Goal: Complete application form: Complete application form

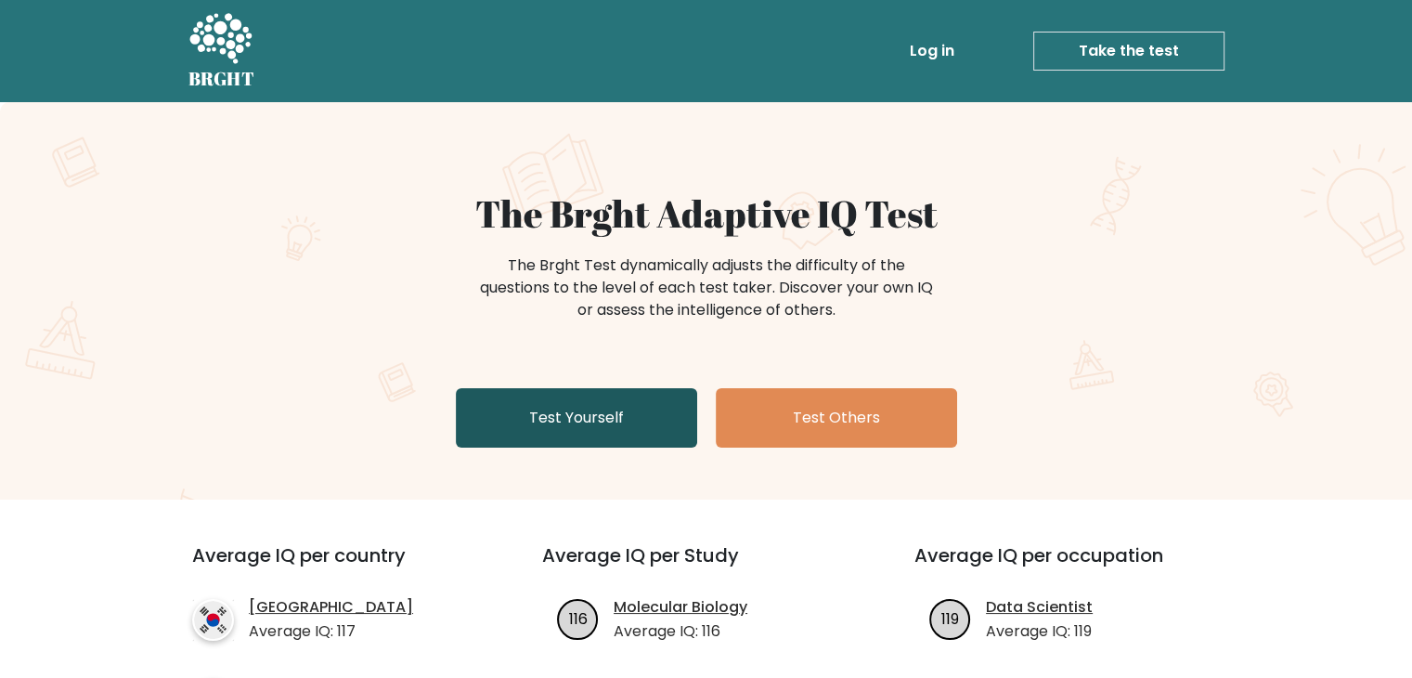
click at [628, 407] on link "Test Yourself" at bounding box center [576, 417] width 241 height 59
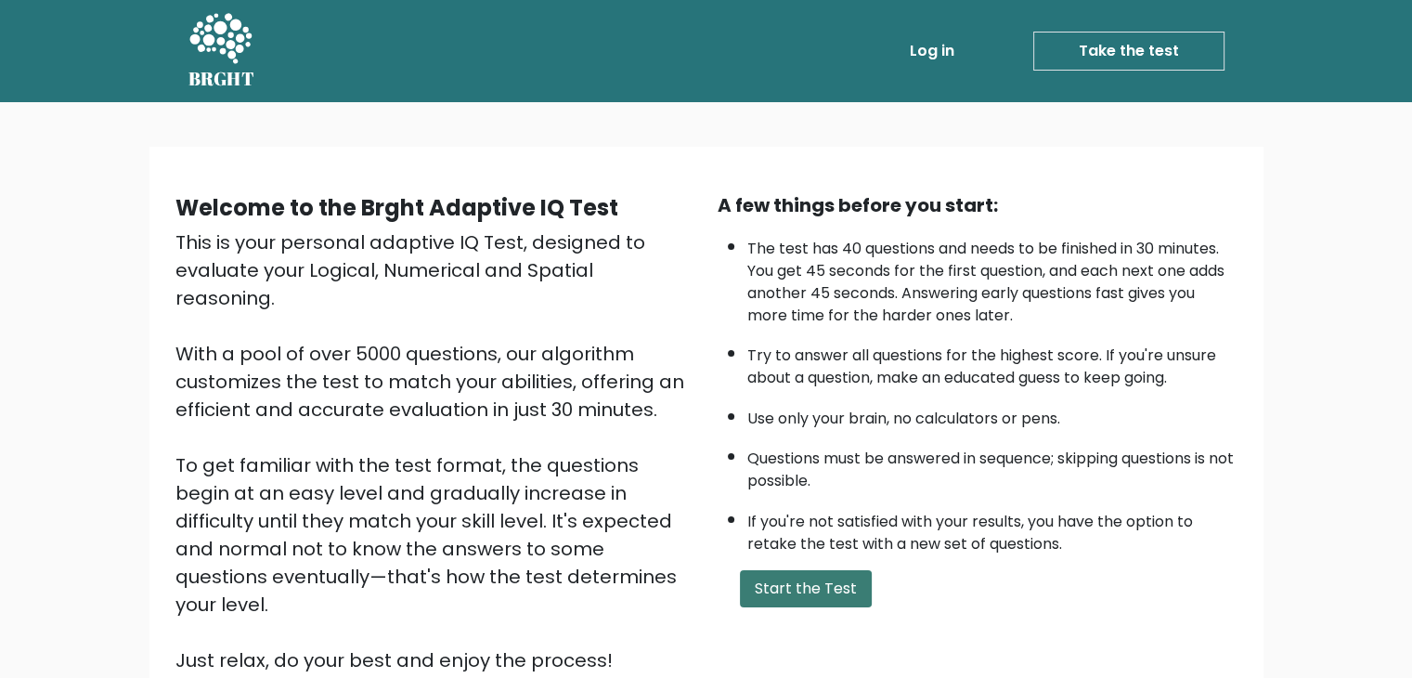
click at [794, 570] on button "Start the Test" at bounding box center [806, 588] width 132 height 37
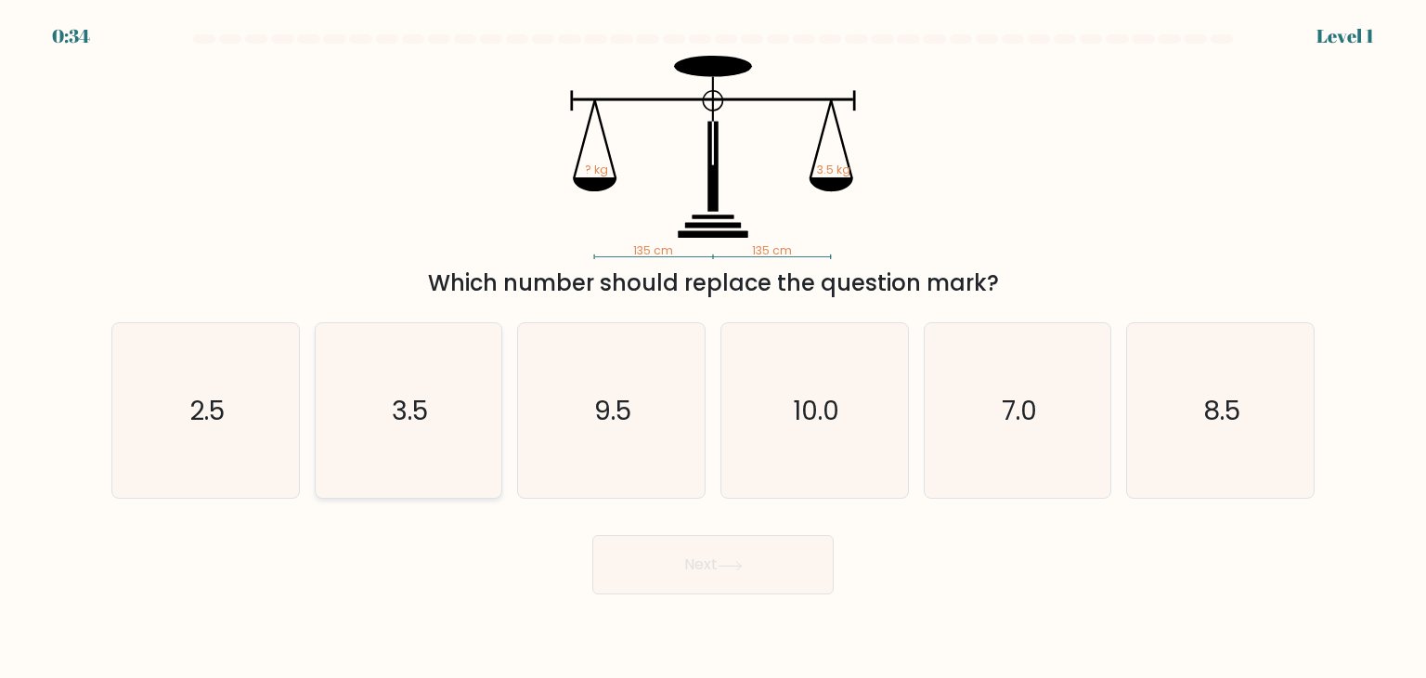
click at [456, 435] on icon "3.5" at bounding box center [408, 410] width 175 height 175
click at [713, 348] on input "b. 3.5" at bounding box center [713, 343] width 1 height 9
radio input "true"
click at [687, 574] on button "Next" at bounding box center [712, 564] width 241 height 59
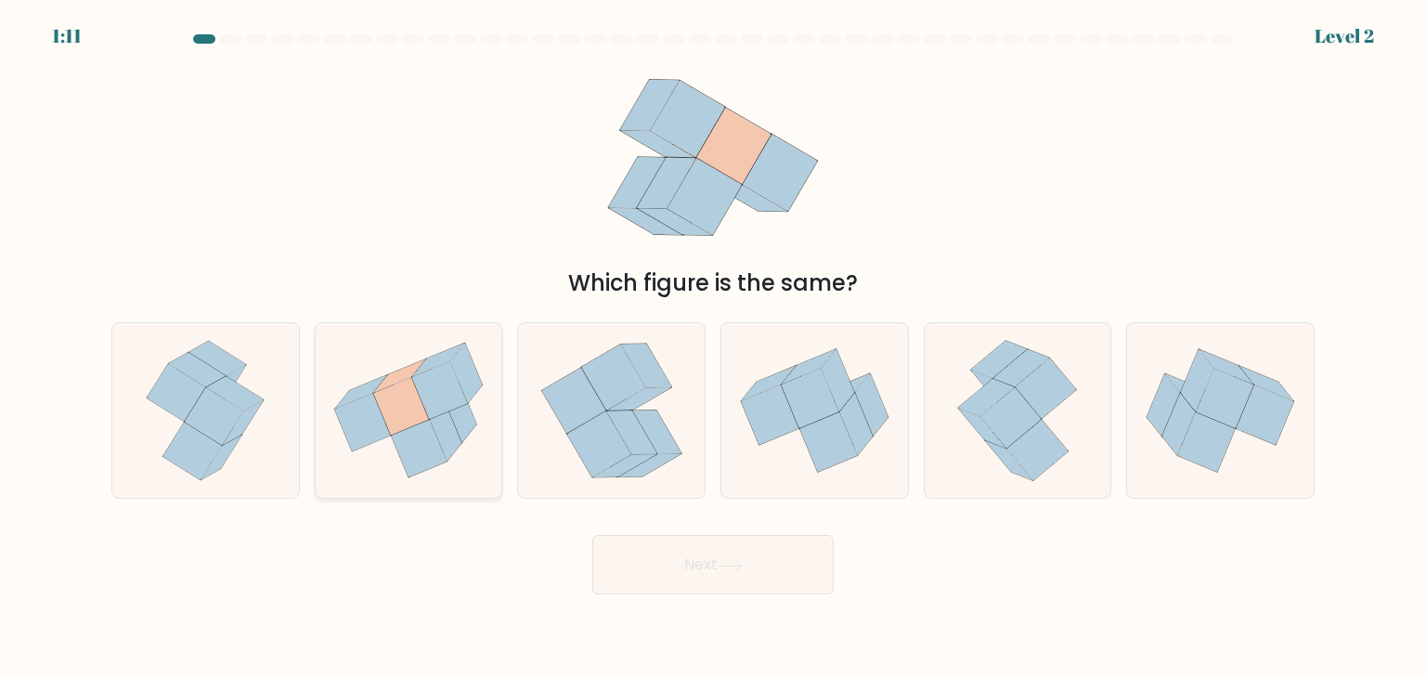
click at [434, 435] on icon at bounding box center [419, 449] width 56 height 58
click at [713, 348] on input "b." at bounding box center [713, 343] width 1 height 9
radio input "true"
click at [687, 581] on button "Next" at bounding box center [712, 564] width 241 height 59
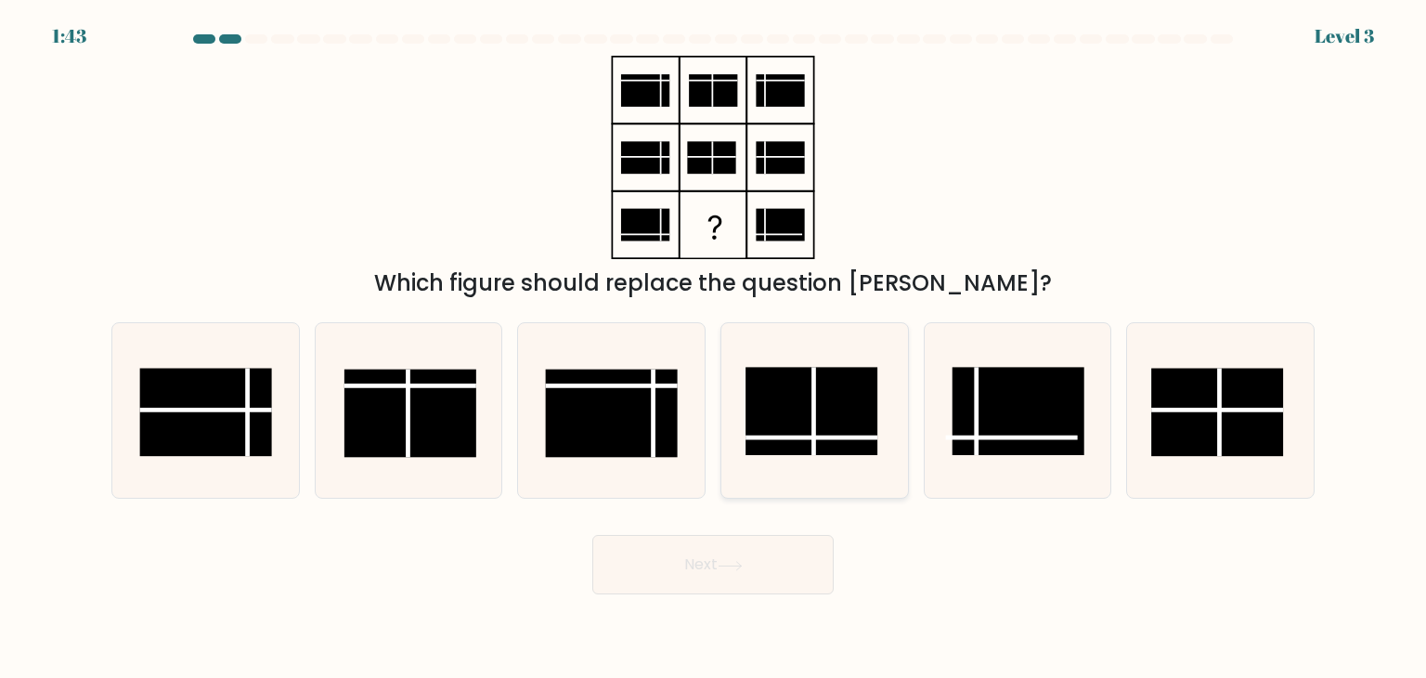
click at [836, 437] on line at bounding box center [812, 437] width 132 height 0
click at [714, 348] on input "d." at bounding box center [713, 343] width 1 height 9
radio input "true"
click at [756, 584] on button "Next" at bounding box center [712, 564] width 241 height 59
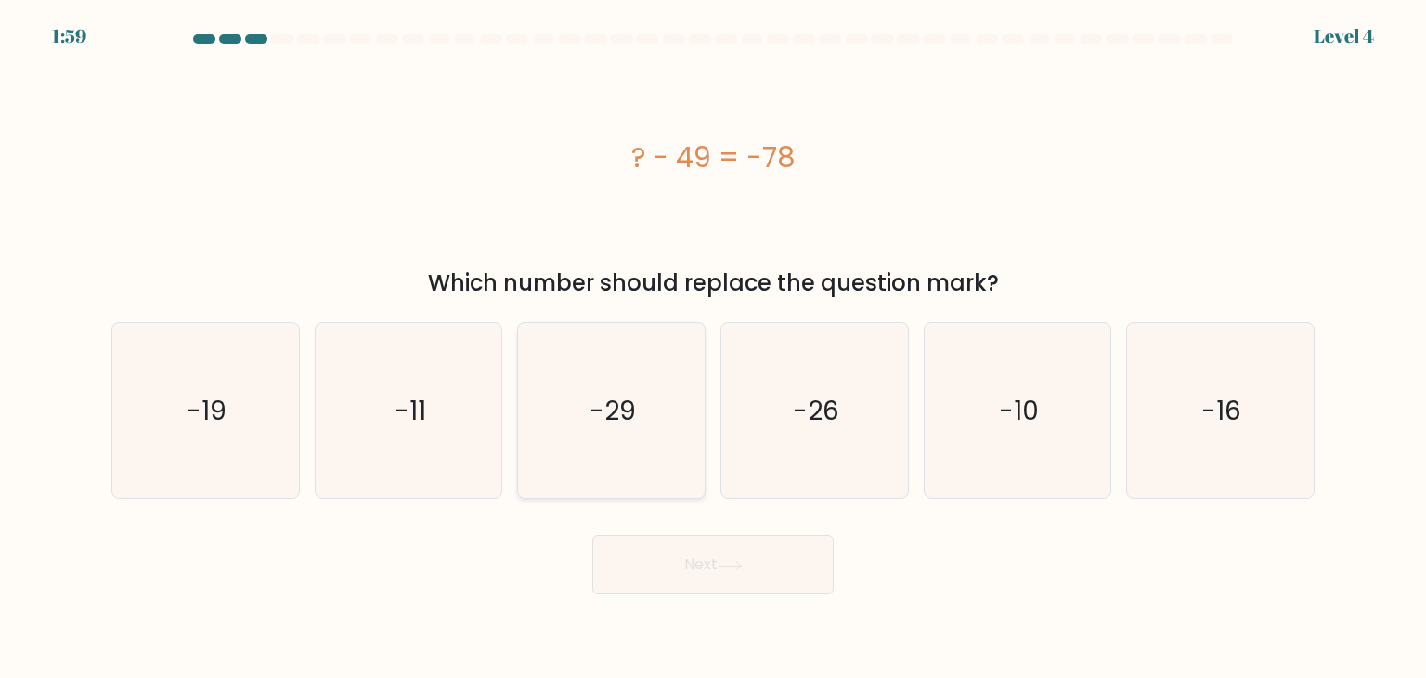
click at [639, 391] on icon "-29" at bounding box center [611, 410] width 175 height 175
click at [713, 348] on input "c. -29" at bounding box center [713, 343] width 1 height 9
radio input "true"
click at [665, 566] on button "Next" at bounding box center [712, 564] width 241 height 59
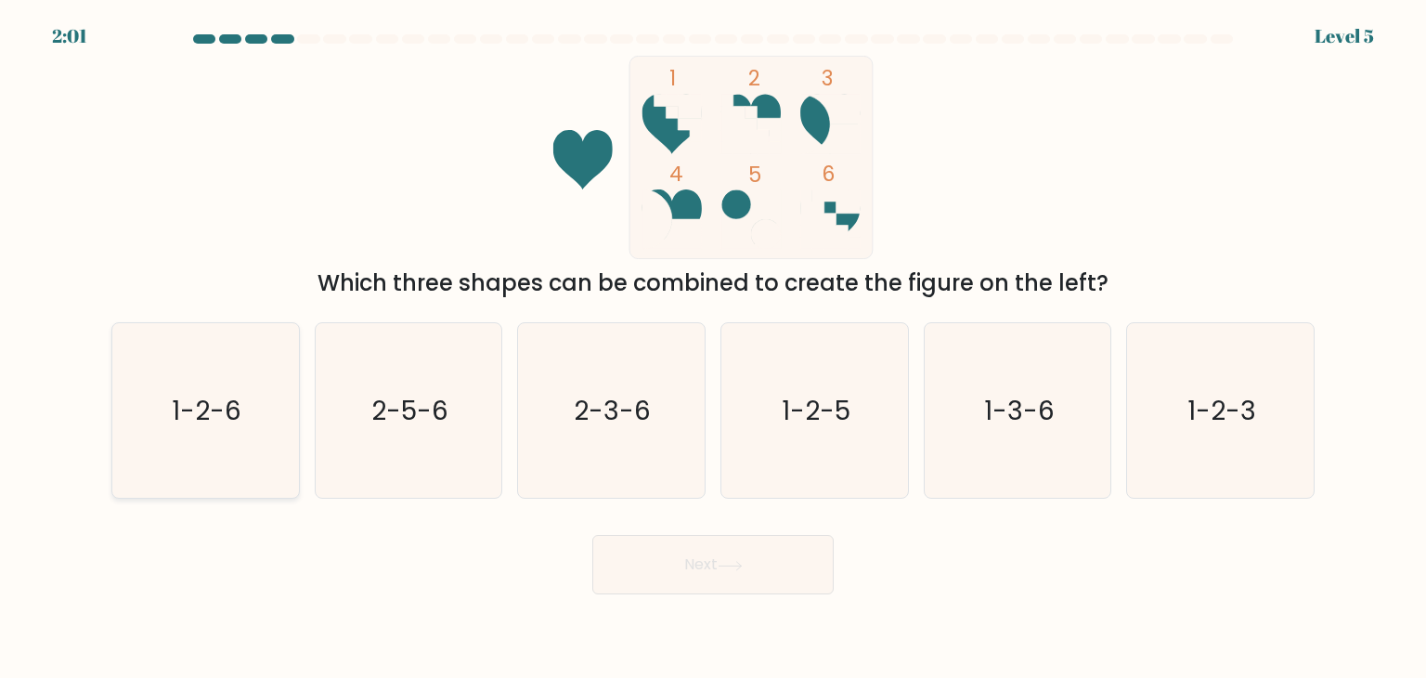
click at [186, 410] on text "1-2-6" at bounding box center [208, 410] width 70 height 37
click at [713, 348] on input "a. 1-2-6" at bounding box center [713, 343] width 1 height 9
radio input "true"
click at [768, 581] on button "Next" at bounding box center [712, 564] width 241 height 59
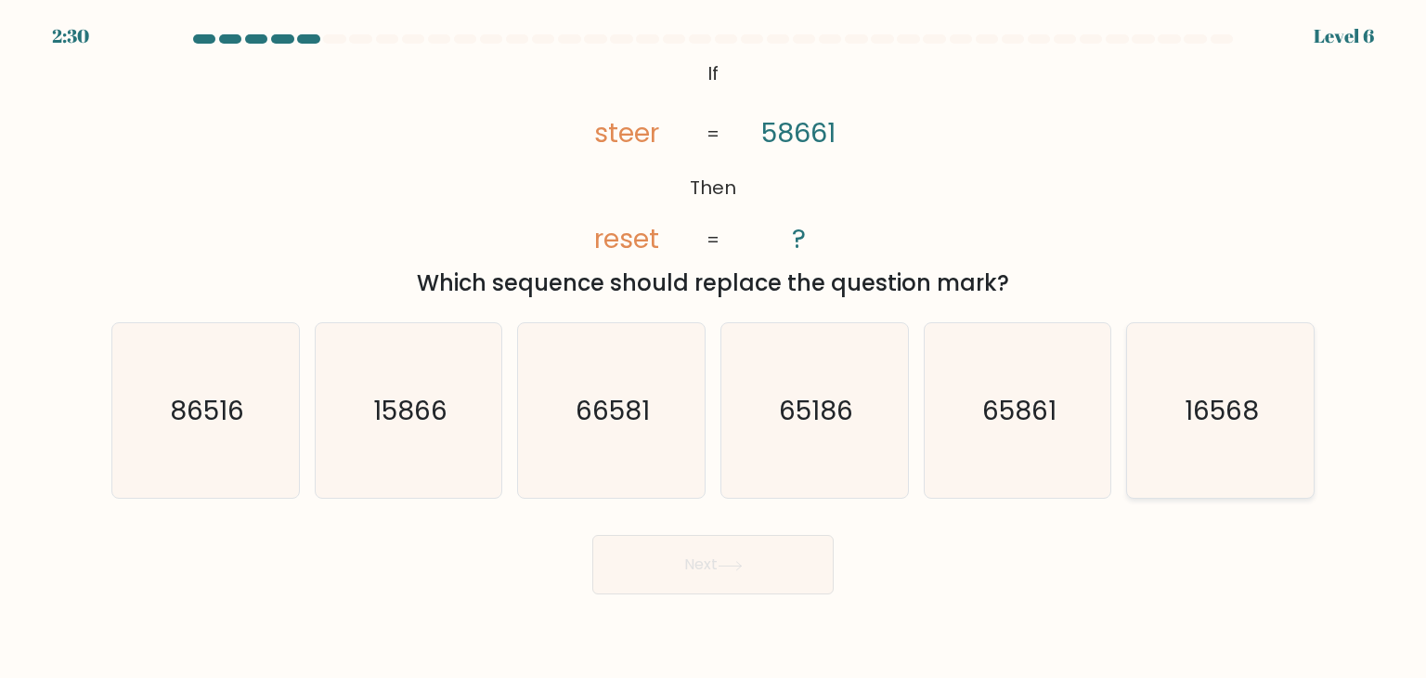
click at [1198, 461] on icon "16568" at bounding box center [1220, 410] width 175 height 175
click at [714, 348] on input "f. 16568" at bounding box center [713, 343] width 1 height 9
radio input "true"
click at [678, 597] on body "2:29 Level 6 If" at bounding box center [713, 339] width 1426 height 678
click at [702, 587] on button "Next" at bounding box center [712, 564] width 241 height 59
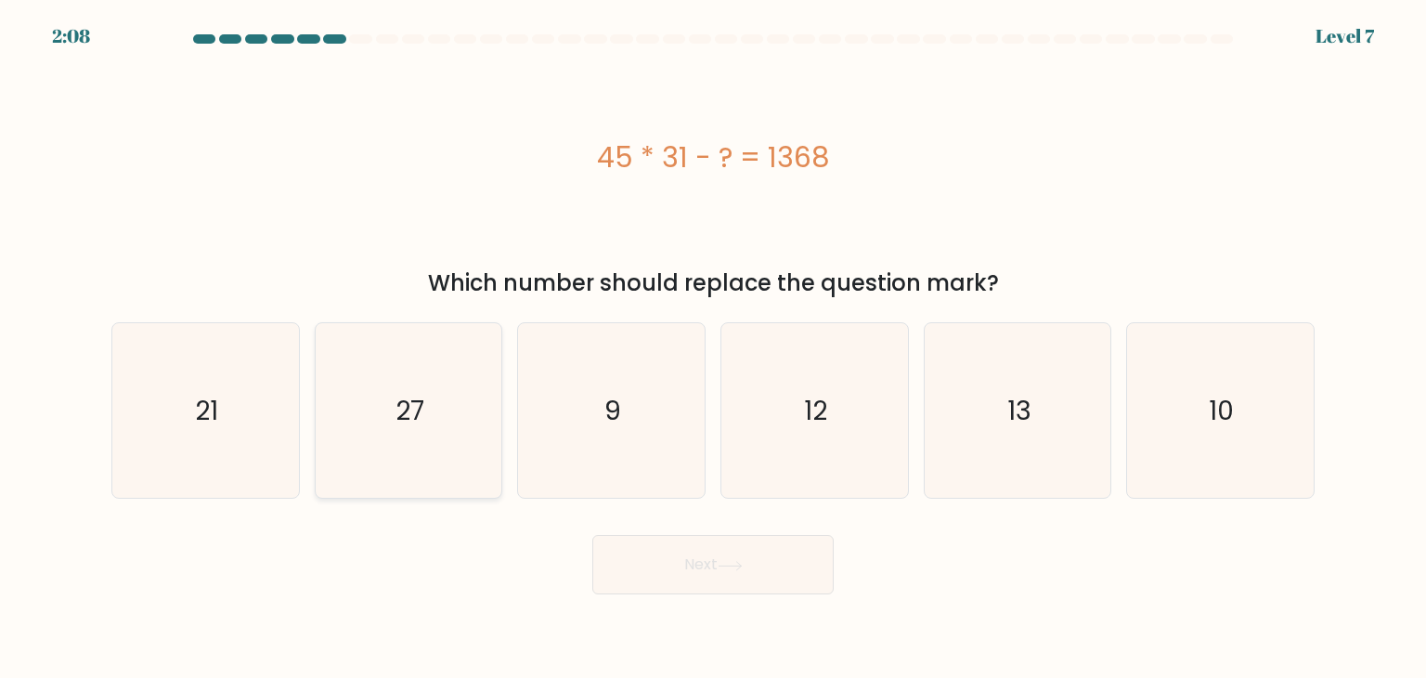
click at [332, 418] on icon "27" at bounding box center [408, 410] width 175 height 175
click at [713, 348] on input "b. 27" at bounding box center [713, 343] width 1 height 9
radio input "true"
click at [788, 582] on button "Next" at bounding box center [712, 564] width 241 height 59
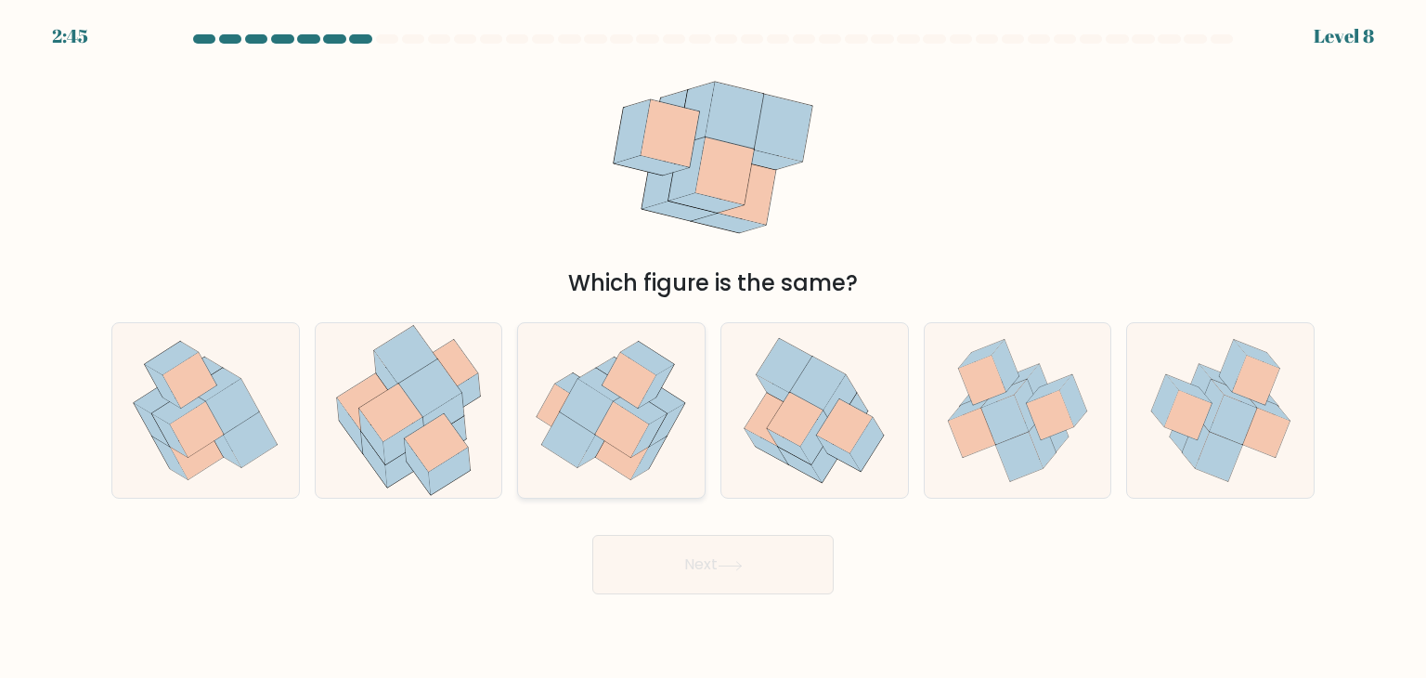
click at [569, 421] on icon at bounding box center [569, 440] width 54 height 56
click at [713, 348] on input "c." at bounding box center [713, 343] width 1 height 9
radio input "true"
click at [628, 543] on button "Next" at bounding box center [712, 564] width 241 height 59
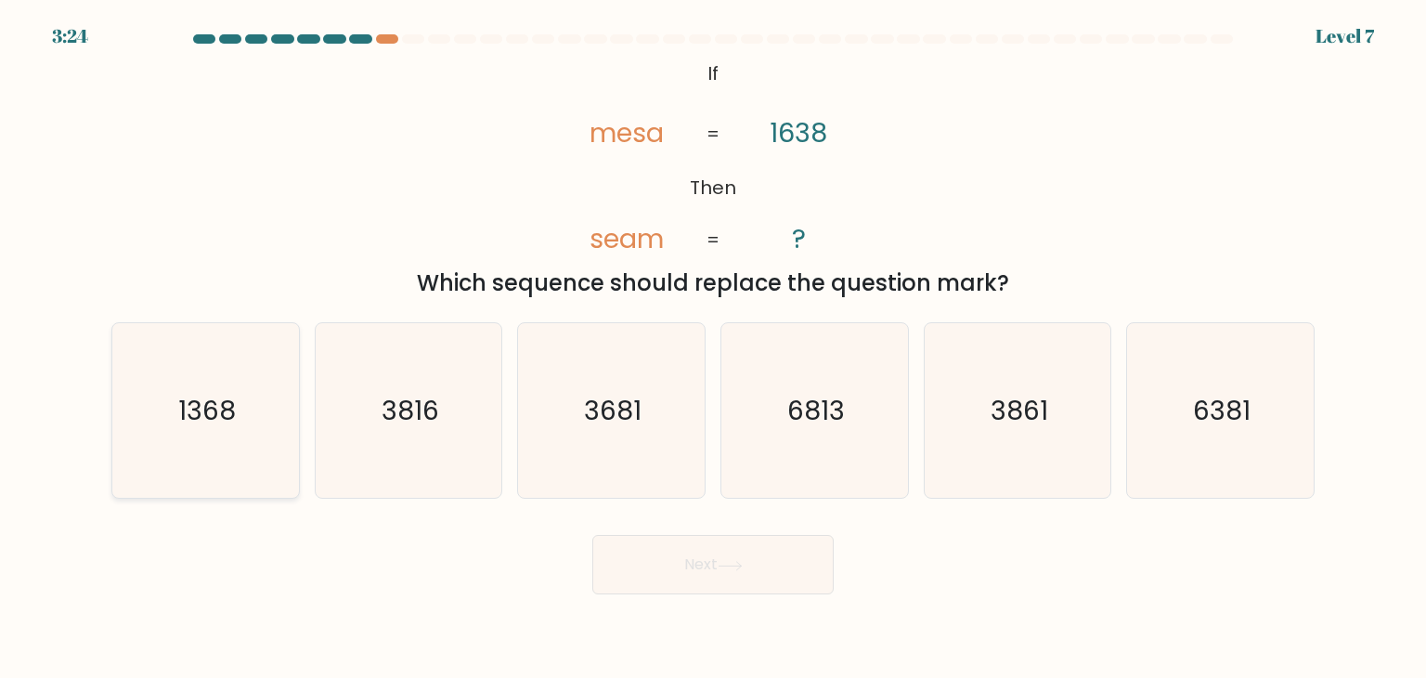
click at [241, 439] on icon "1368" at bounding box center [205, 410] width 175 height 175
click at [713, 348] on input "a. 1368" at bounding box center [713, 343] width 1 height 9
radio input "true"
click at [713, 579] on button "Next" at bounding box center [712, 564] width 241 height 59
